Goal: Task Accomplishment & Management: Use online tool/utility

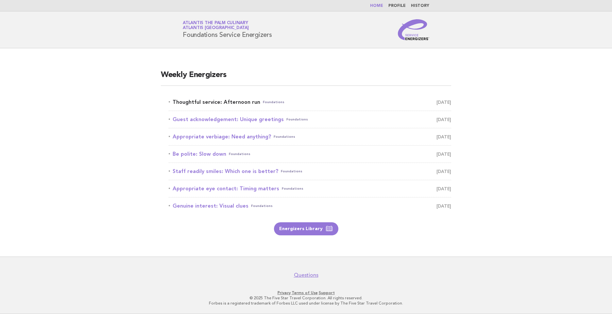
click at [226, 103] on link "Thoughtful service: Afternoon run Foundations [DATE]" at bounding box center [310, 102] width 282 height 9
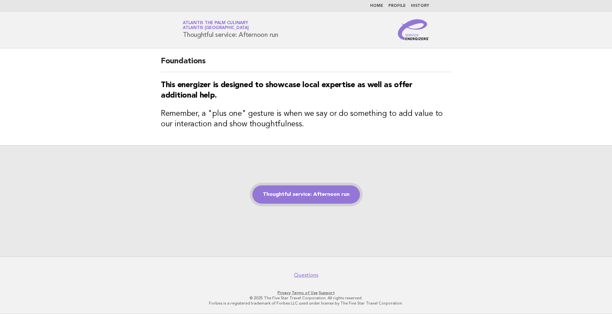
click at [285, 195] on link "Thoughtful service: Afternoon run" at bounding box center [306, 195] width 108 height 18
click at [310, 191] on link "Thoughtful service: Afternoon run" at bounding box center [306, 195] width 108 height 18
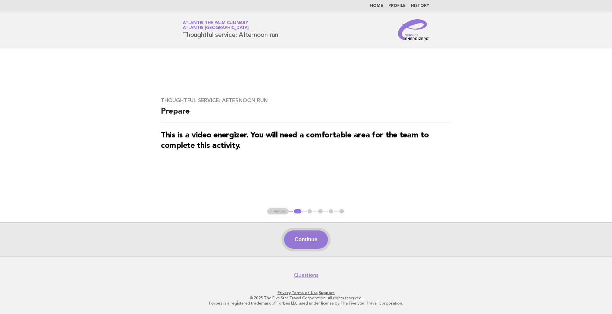
click at [292, 239] on button "Continue" at bounding box center [305, 240] width 43 height 18
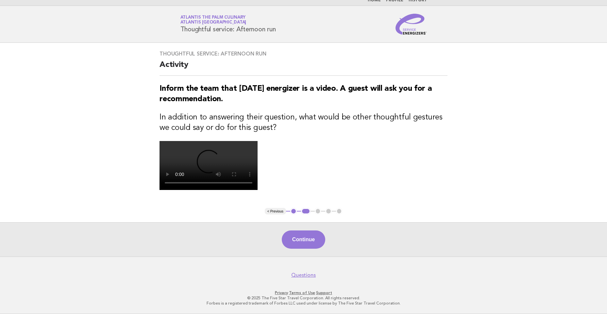
scroll to position [98, 0]
click at [294, 249] on button "Continue" at bounding box center [303, 240] width 43 height 18
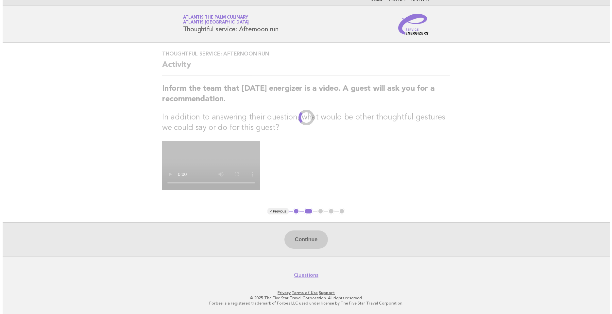
scroll to position [0, 0]
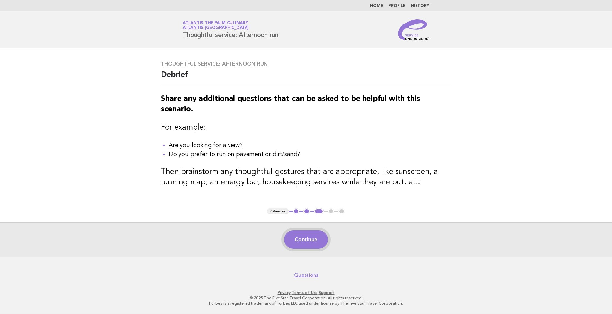
click at [305, 244] on button "Continue" at bounding box center [305, 240] width 43 height 18
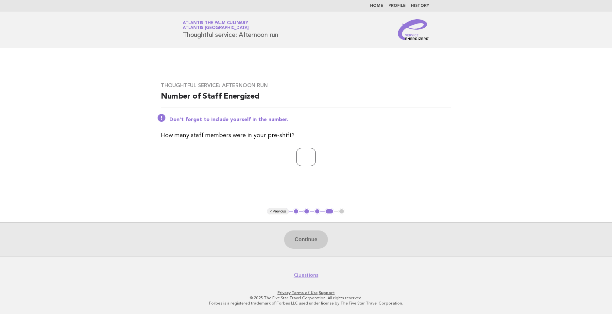
click at [300, 161] on input "number" at bounding box center [306, 157] width 20 height 18
type input "*"
click at [300, 242] on button "Continue" at bounding box center [305, 240] width 43 height 18
